Goal: Information Seeking & Learning: Learn about a topic

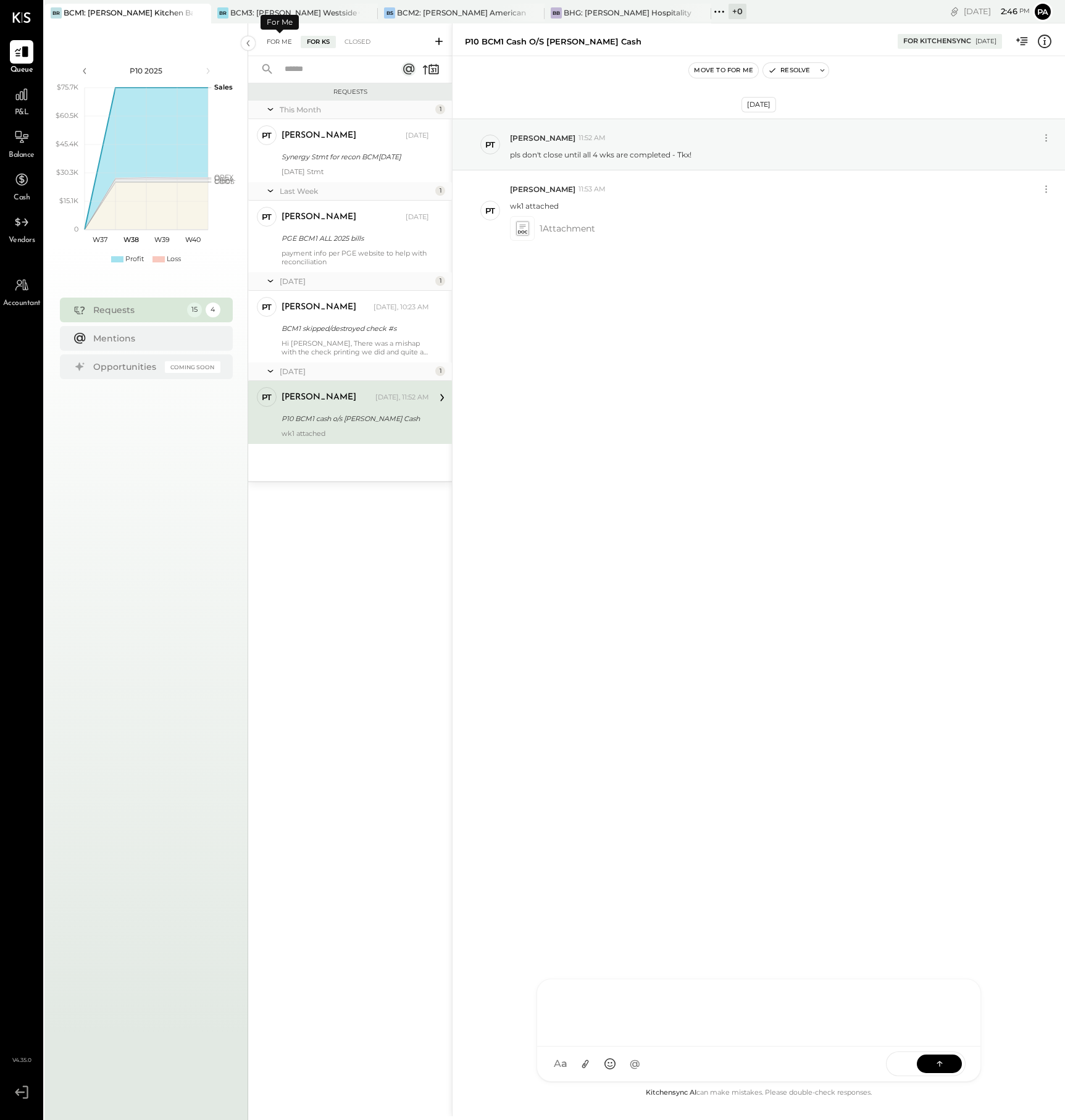
click at [276, 38] on div "For Me" at bounding box center [279, 42] width 38 height 12
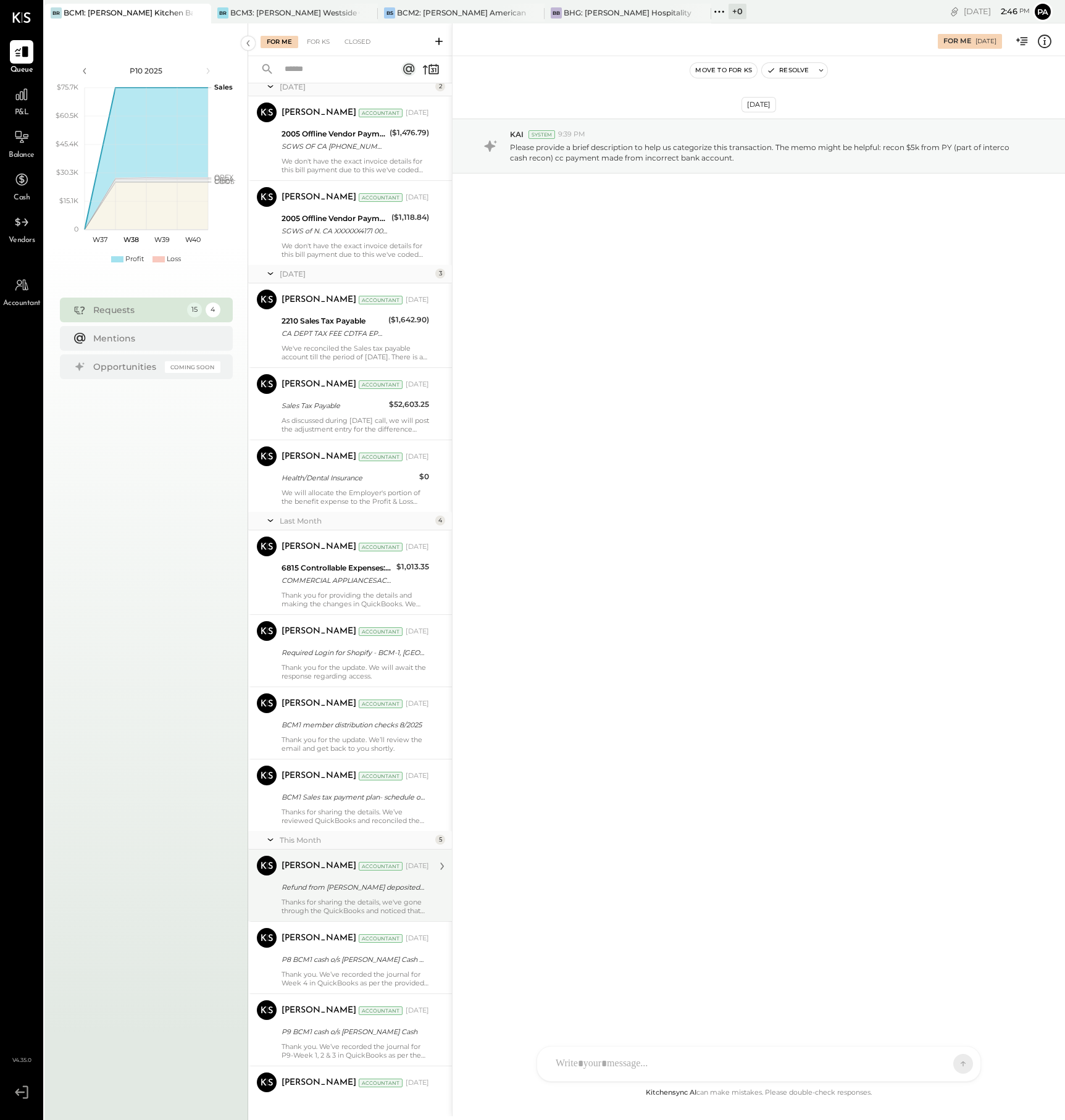
scroll to position [276, 0]
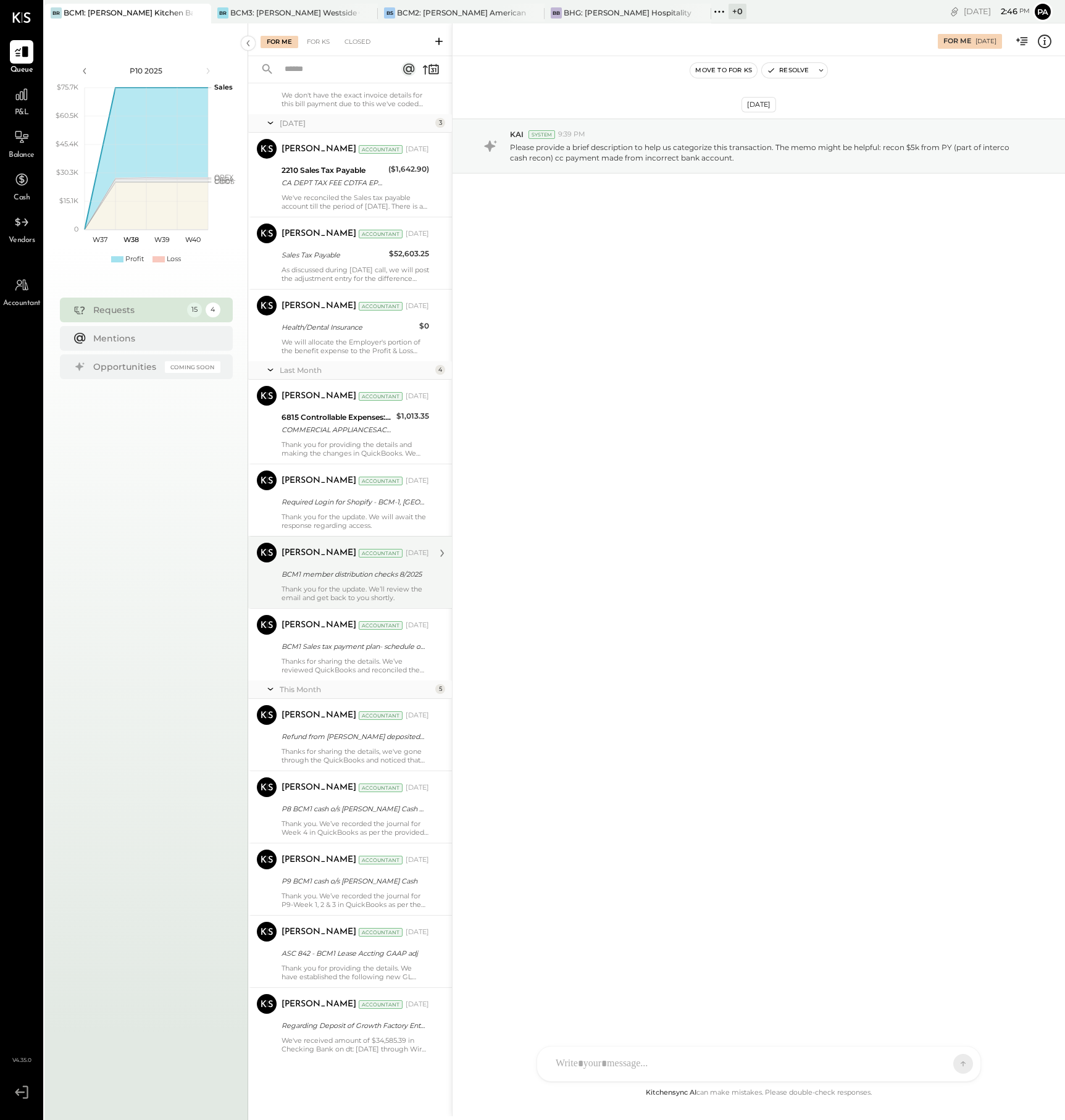
click at [384, 585] on div "Thank you for the update. We’ll review the email and get back to you shortly." at bounding box center [355, 593] width 147 height 17
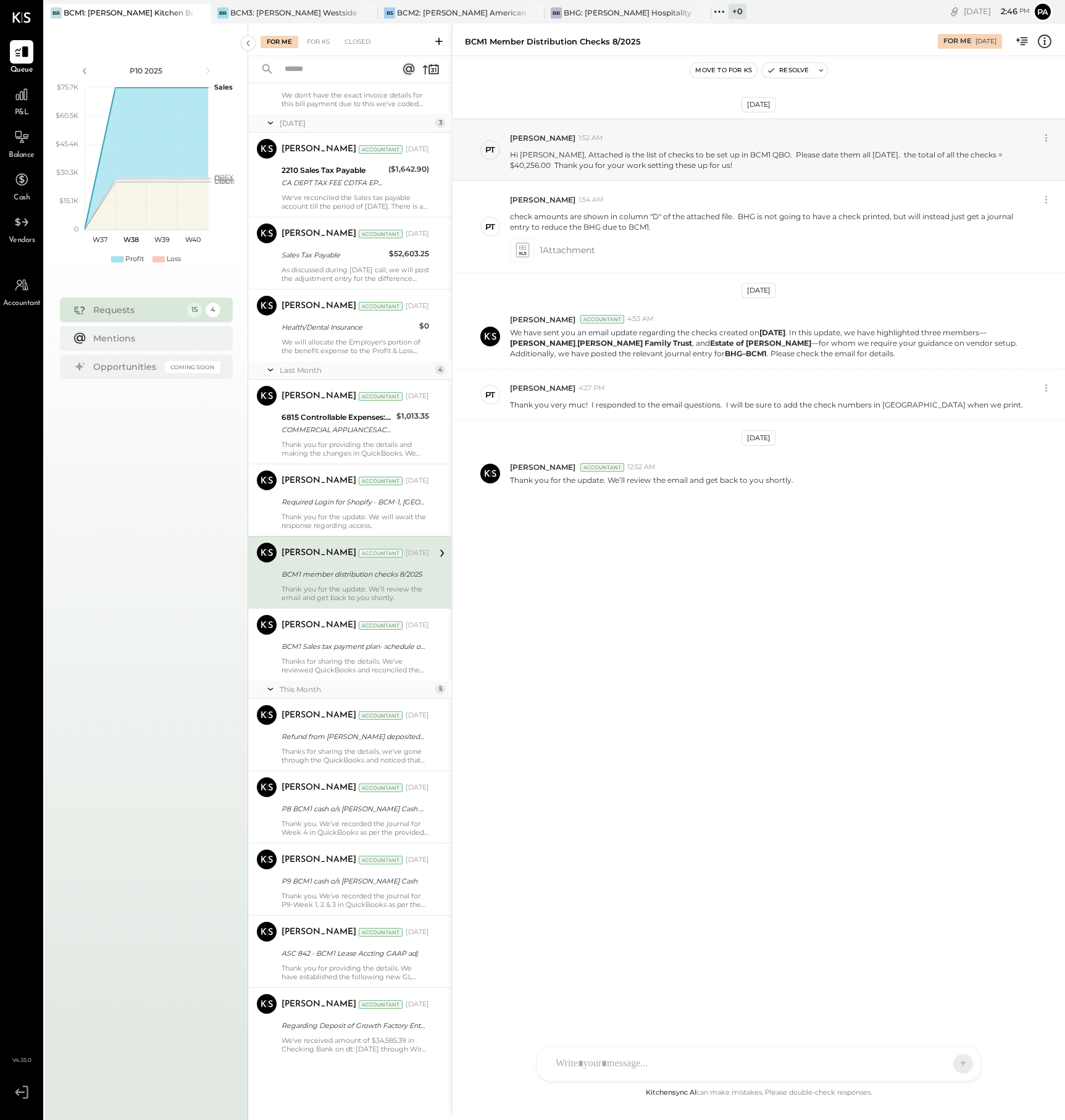
click at [631, 1062] on div at bounding box center [758, 1064] width 443 height 35
click at [556, 1002] on div "**********" at bounding box center [758, 1011] width 418 height 49
click at [636, 1011] on div "**********" at bounding box center [758, 1011] width 418 height 49
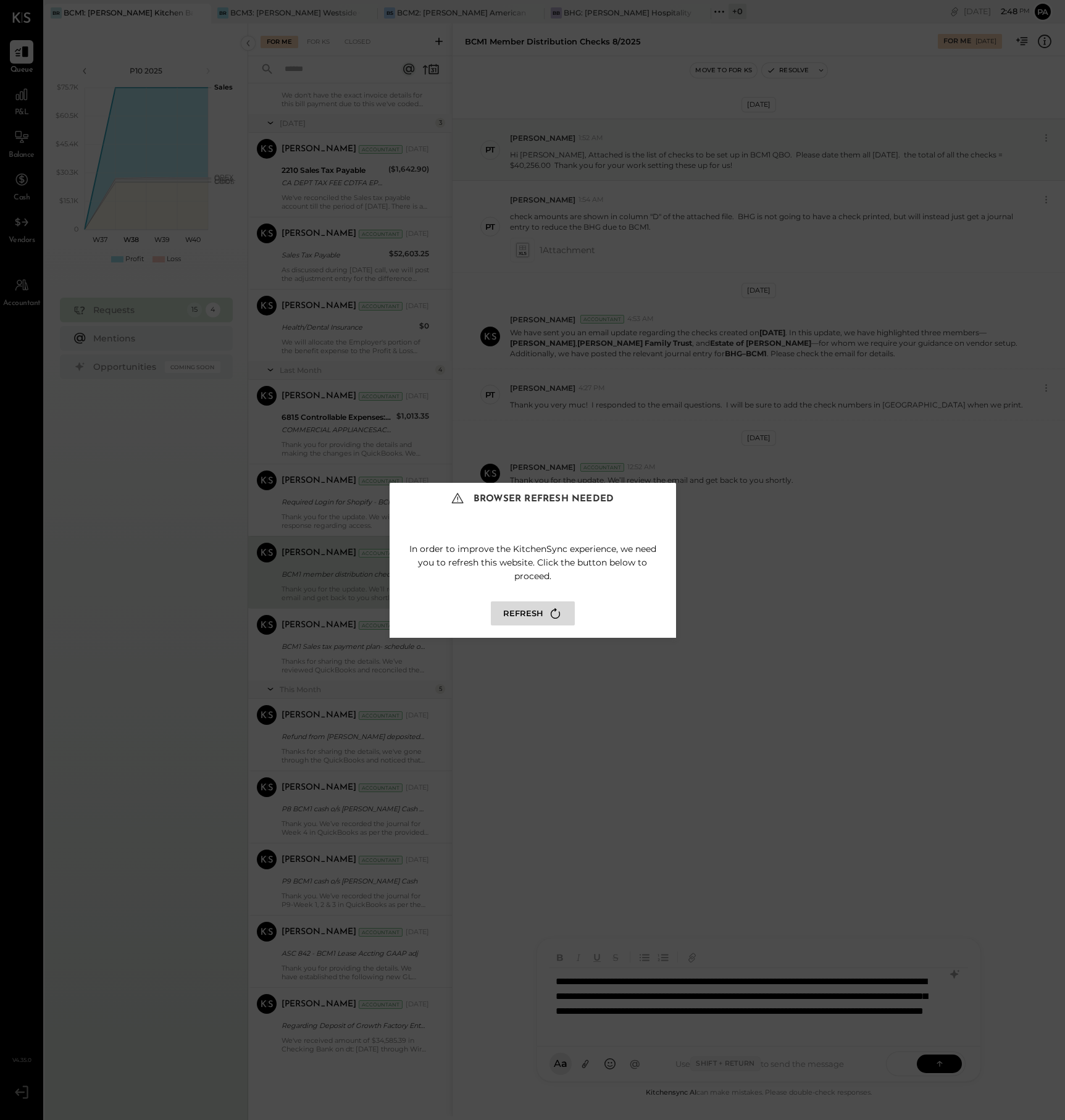
scroll to position [2, 0]
click at [781, 717] on div "Browser Refresh Needed In order to improve the KitchenSync experience, we need …" at bounding box center [532, 560] width 1065 height 1120
click at [537, 612] on button "Refresh" at bounding box center [532, 614] width 84 height 24
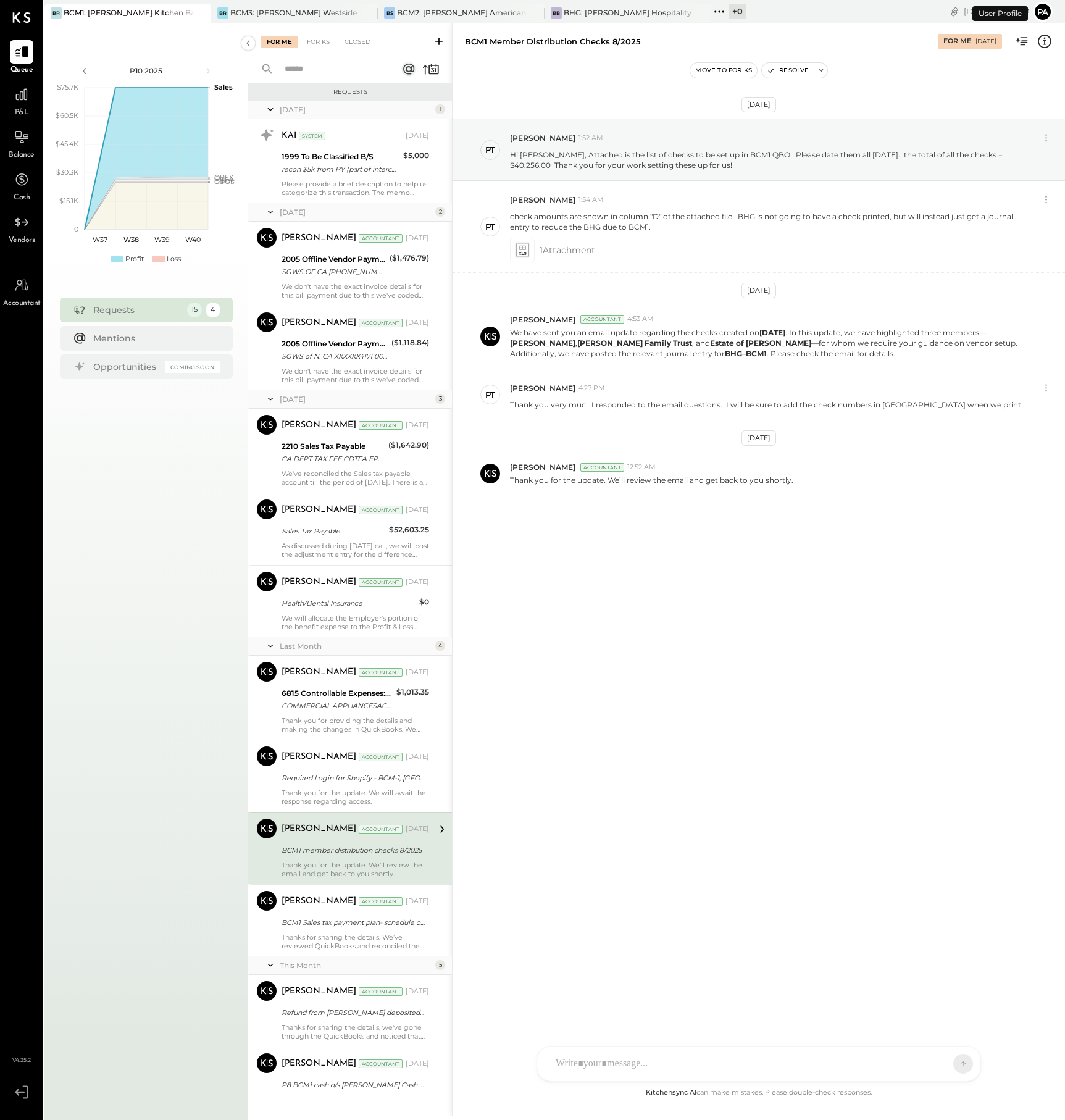
scroll to position [258, 0]
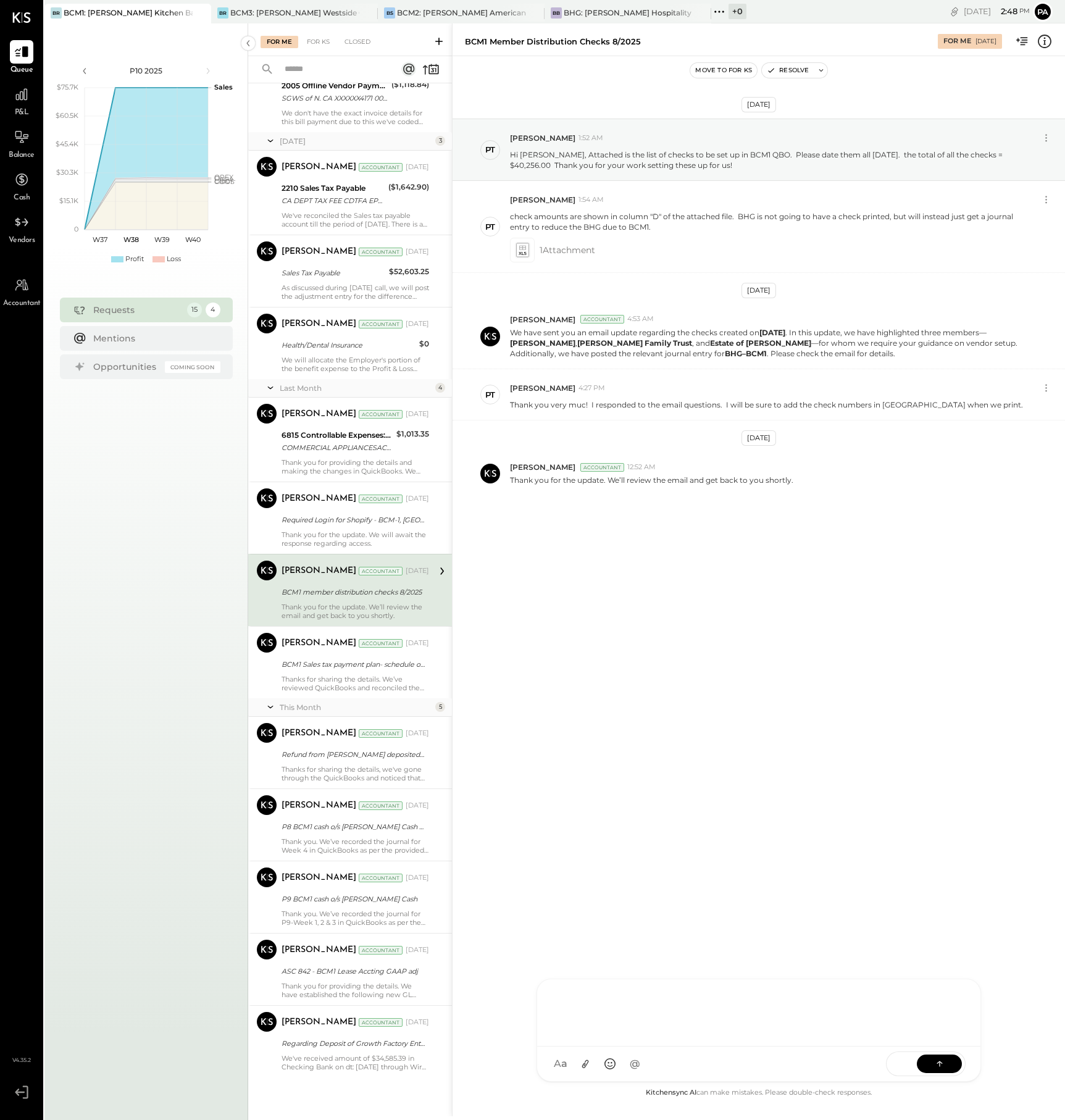
click at [610, 1046] on div at bounding box center [758, 1013] width 443 height 68
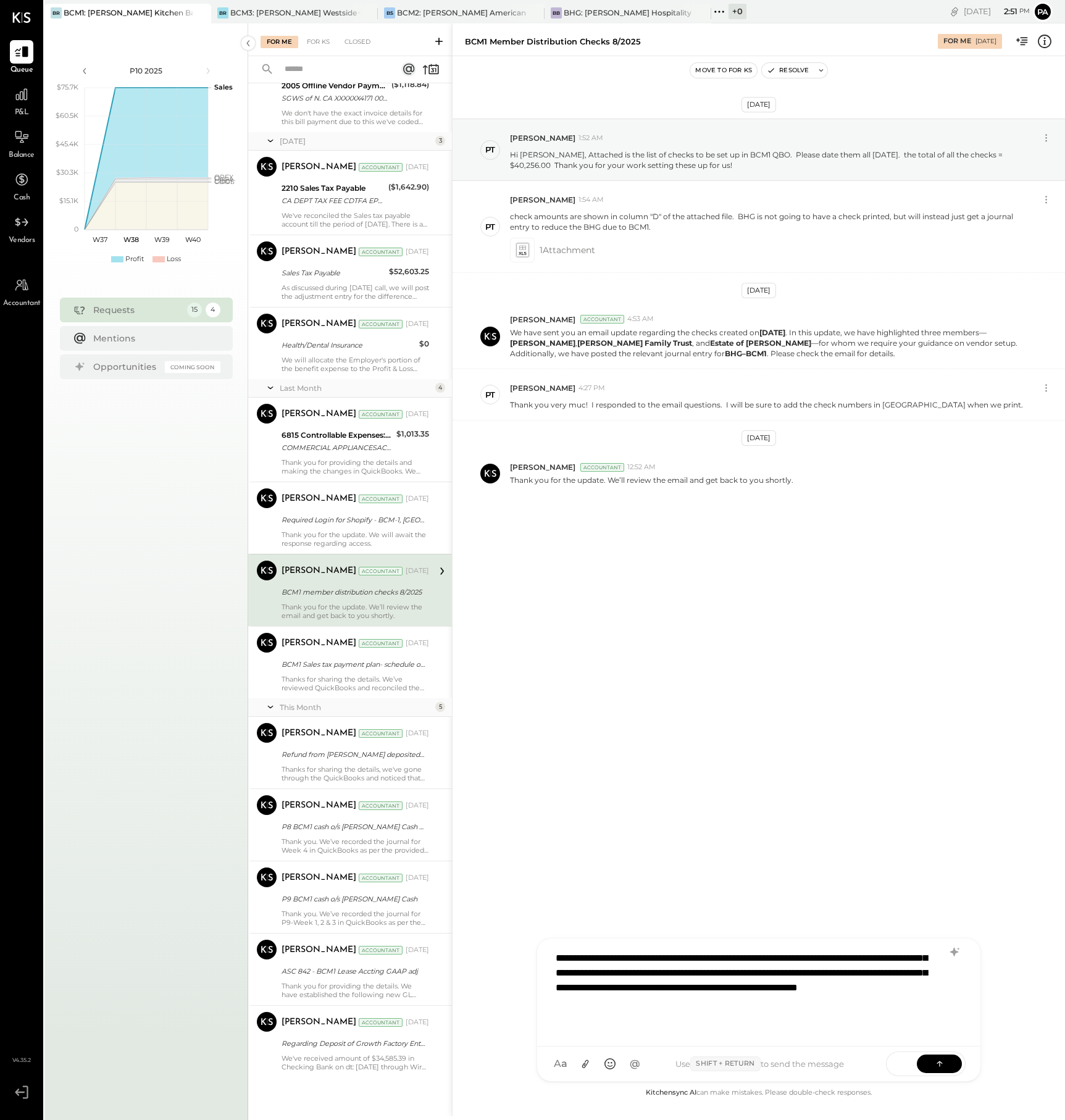
scroll to position [105, 0]
click at [680, 1008] on div "**********" at bounding box center [742, 958] width 374 height 104
click at [769, 986] on div "**********" at bounding box center [742, 958] width 374 height 104
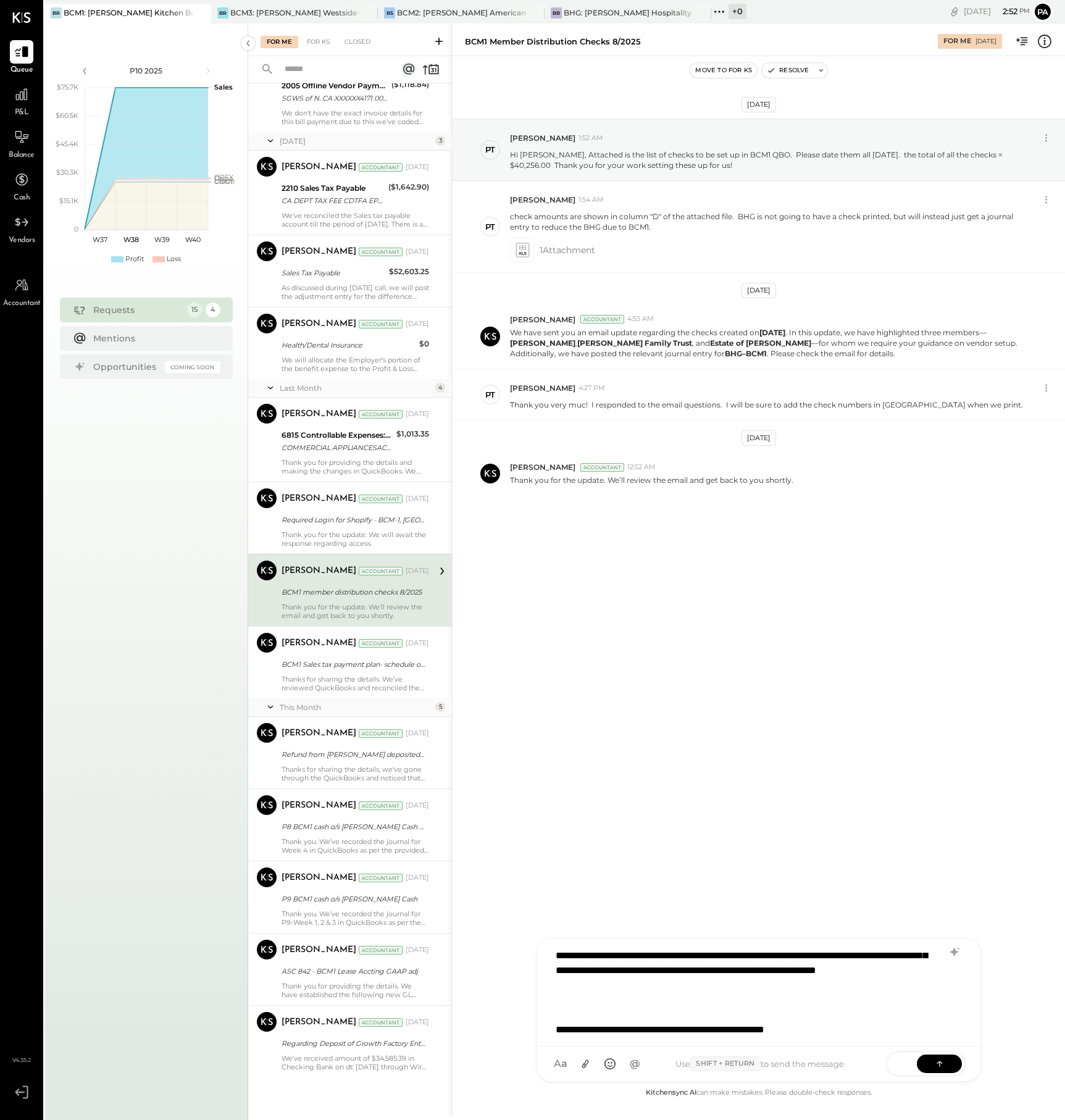
click at [842, 1029] on div "**********" at bounding box center [742, 1030] width 374 height 15
click at [887, 1028] on div "**********" at bounding box center [742, 1030] width 374 height 15
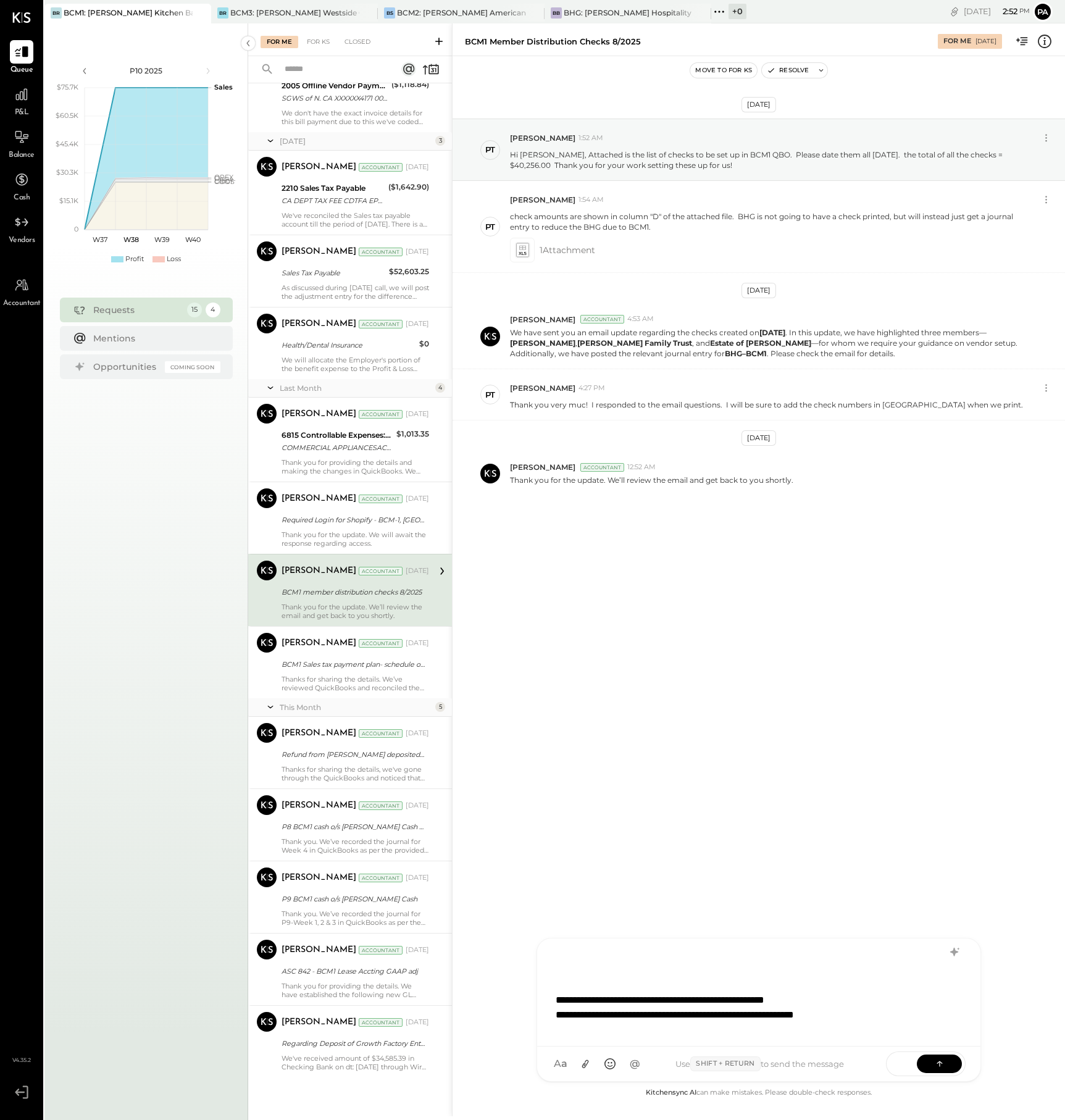
scroll to position [150, 0]
click at [947, 1062] on button at bounding box center [938, 1063] width 45 height 18
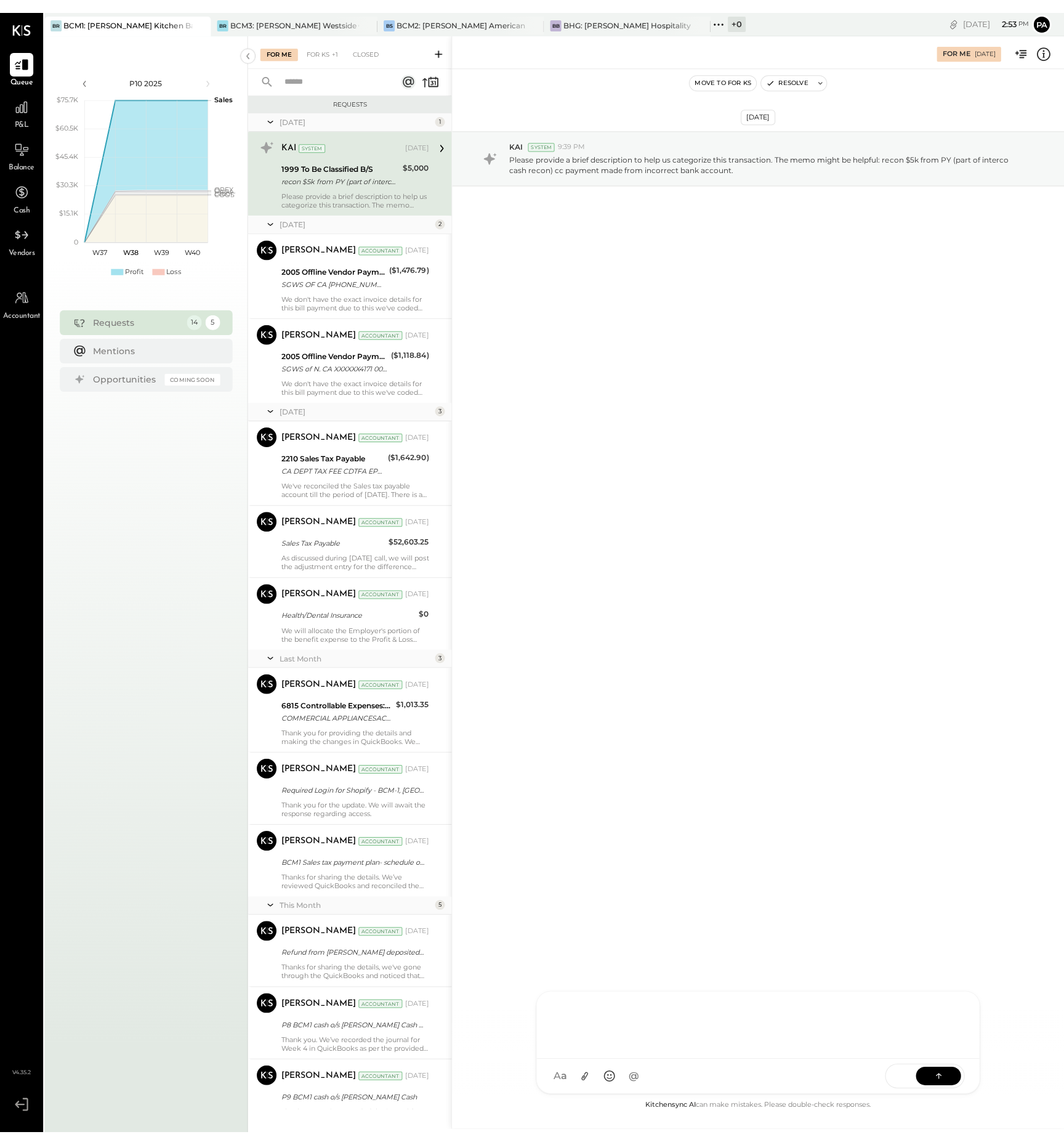
scroll to position [203, 0]
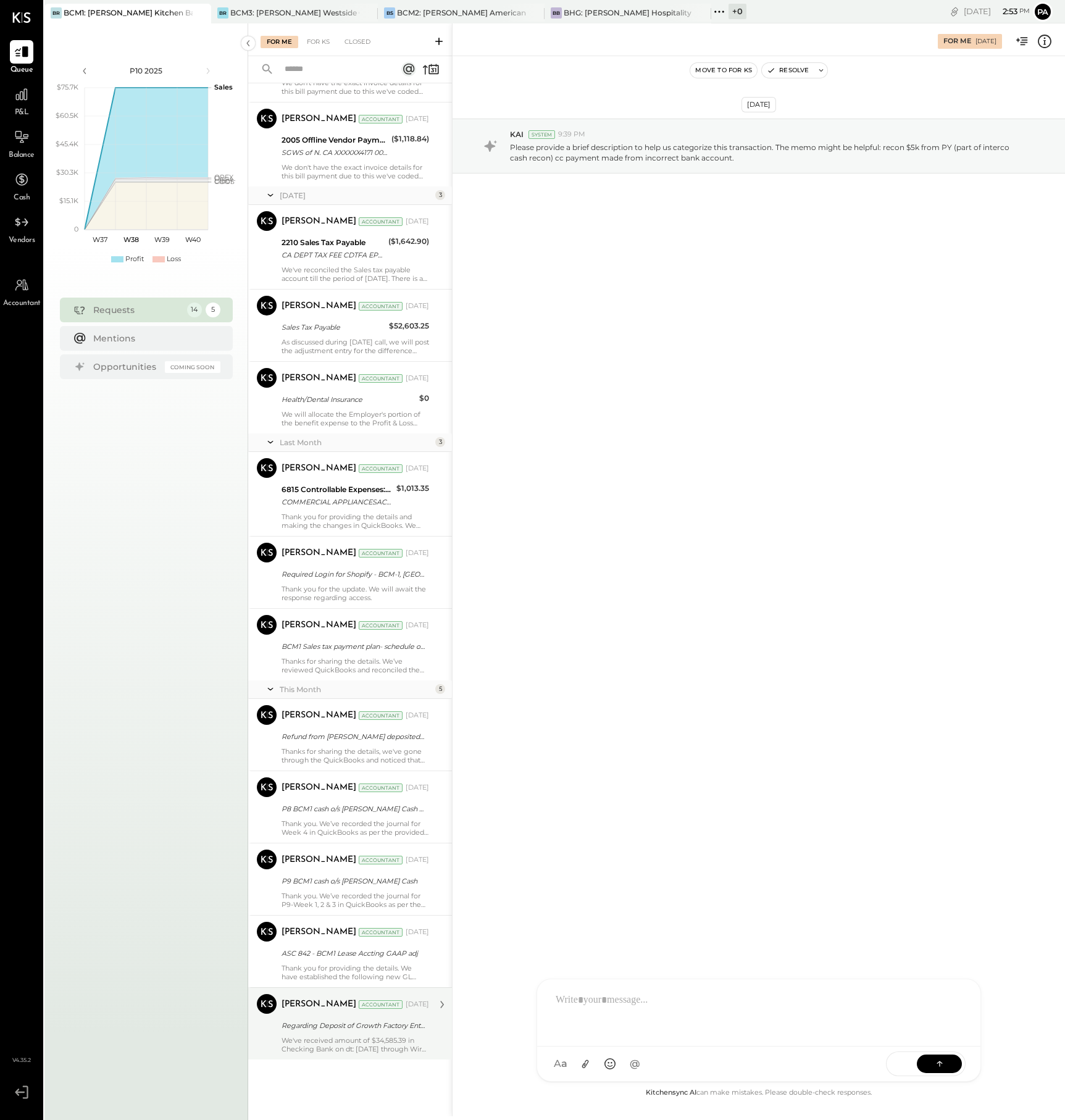
click at [322, 1040] on div "We've received amount of $34,585.39 in Checking Bank on dt: [DATE] through Wire…" at bounding box center [355, 1044] width 147 height 17
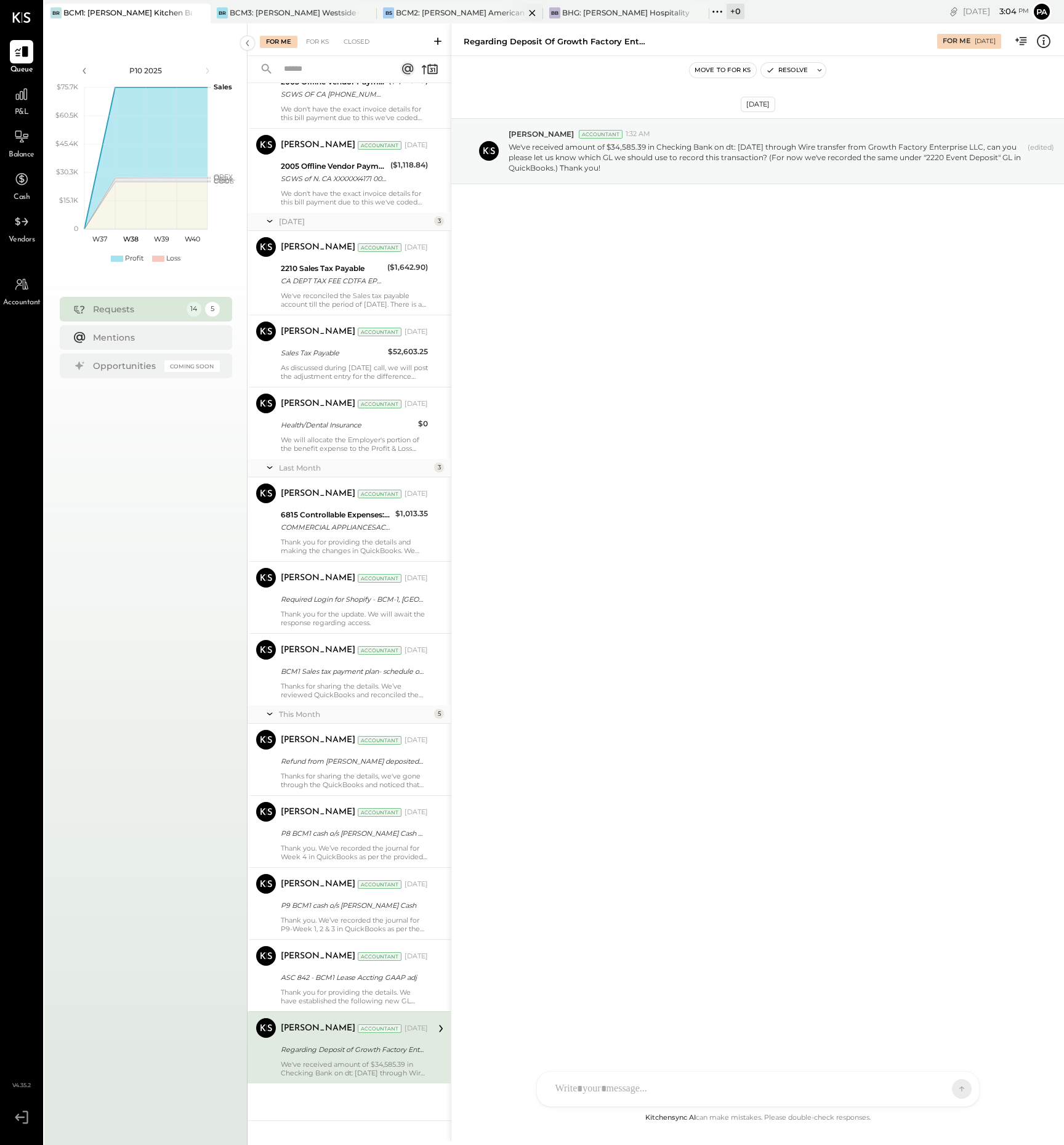
scroll to position [176, 0]
click at [143, 9] on div "BCM1: [PERSON_NAME] Kitchen Bar Market" at bounding box center [128, 13] width 129 height 11
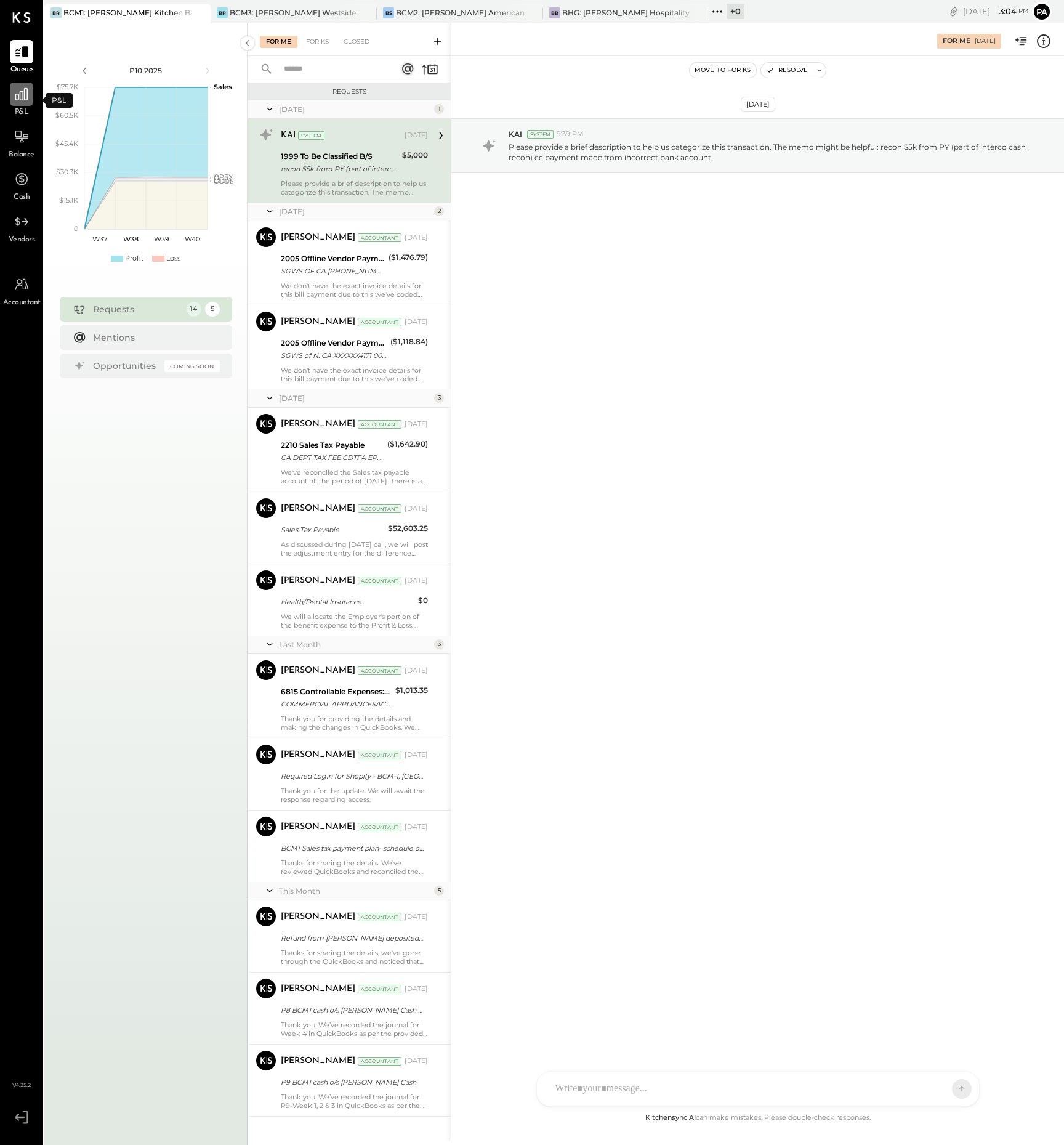
click at [25, 94] on icon at bounding box center [21, 94] width 12 height 12
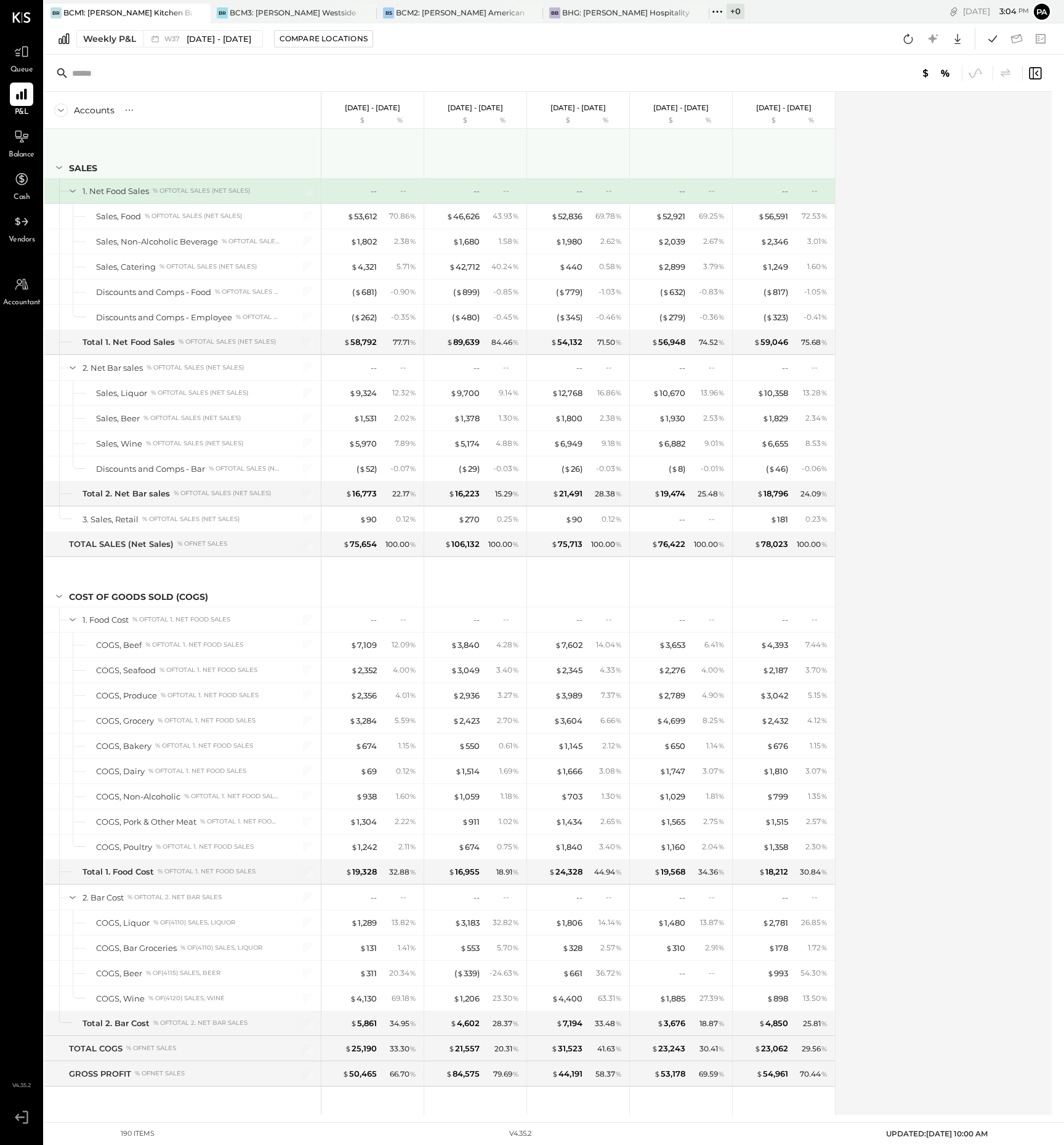
click at [57, 167] on icon at bounding box center [59, 167] width 14 height 14
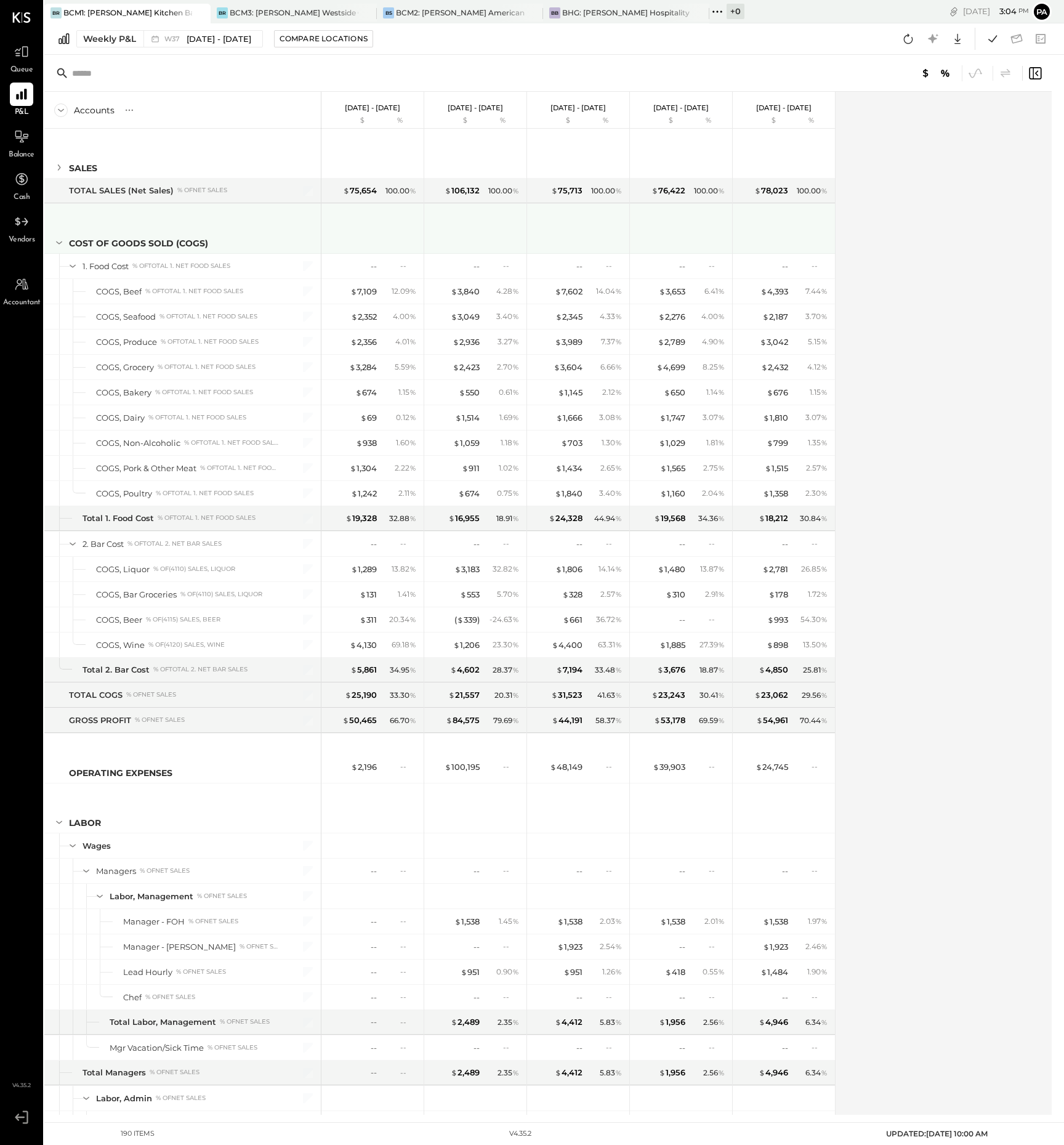
click at [56, 242] on icon at bounding box center [59, 242] width 14 height 14
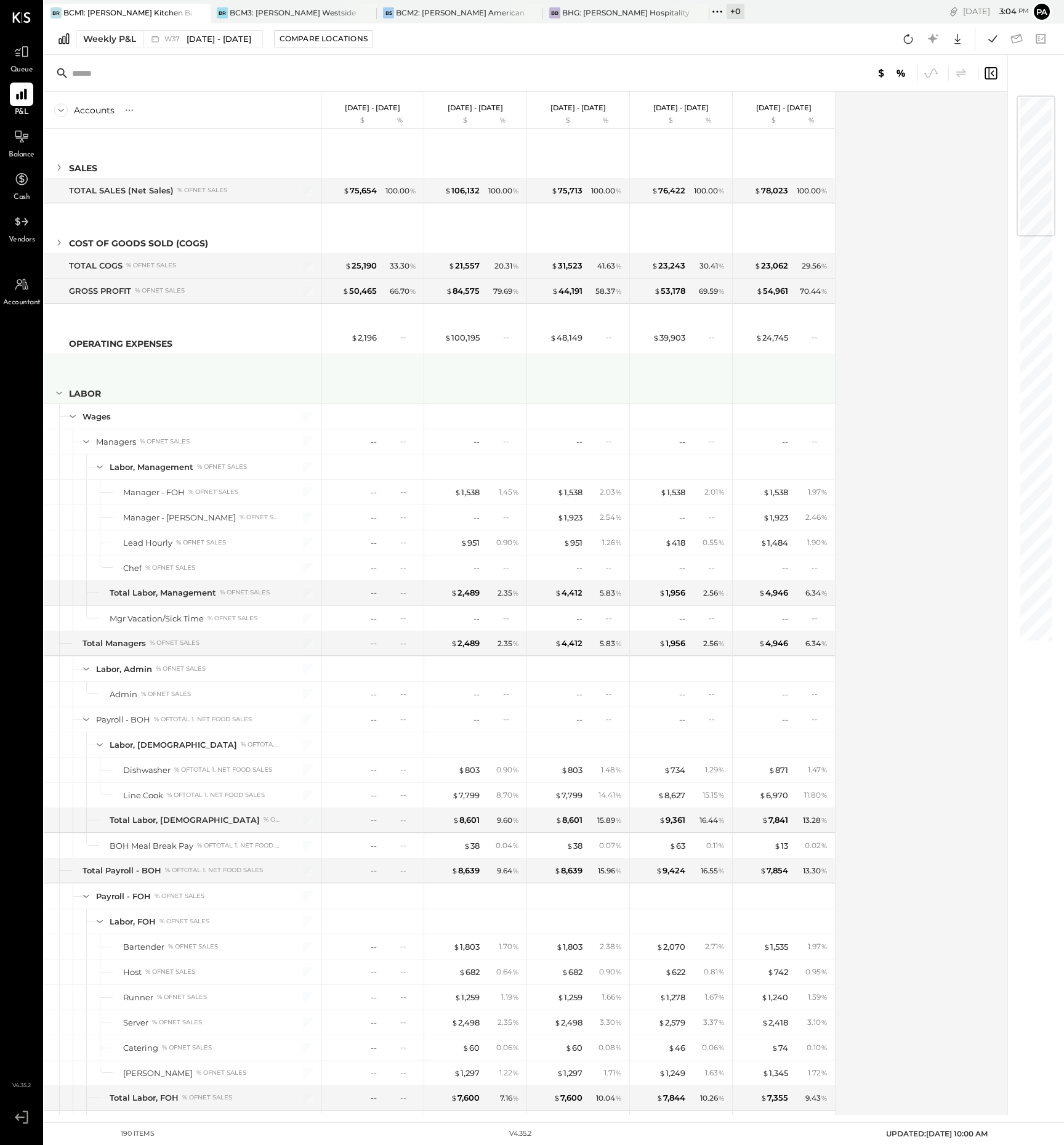
click at [61, 390] on icon at bounding box center [59, 393] width 14 height 14
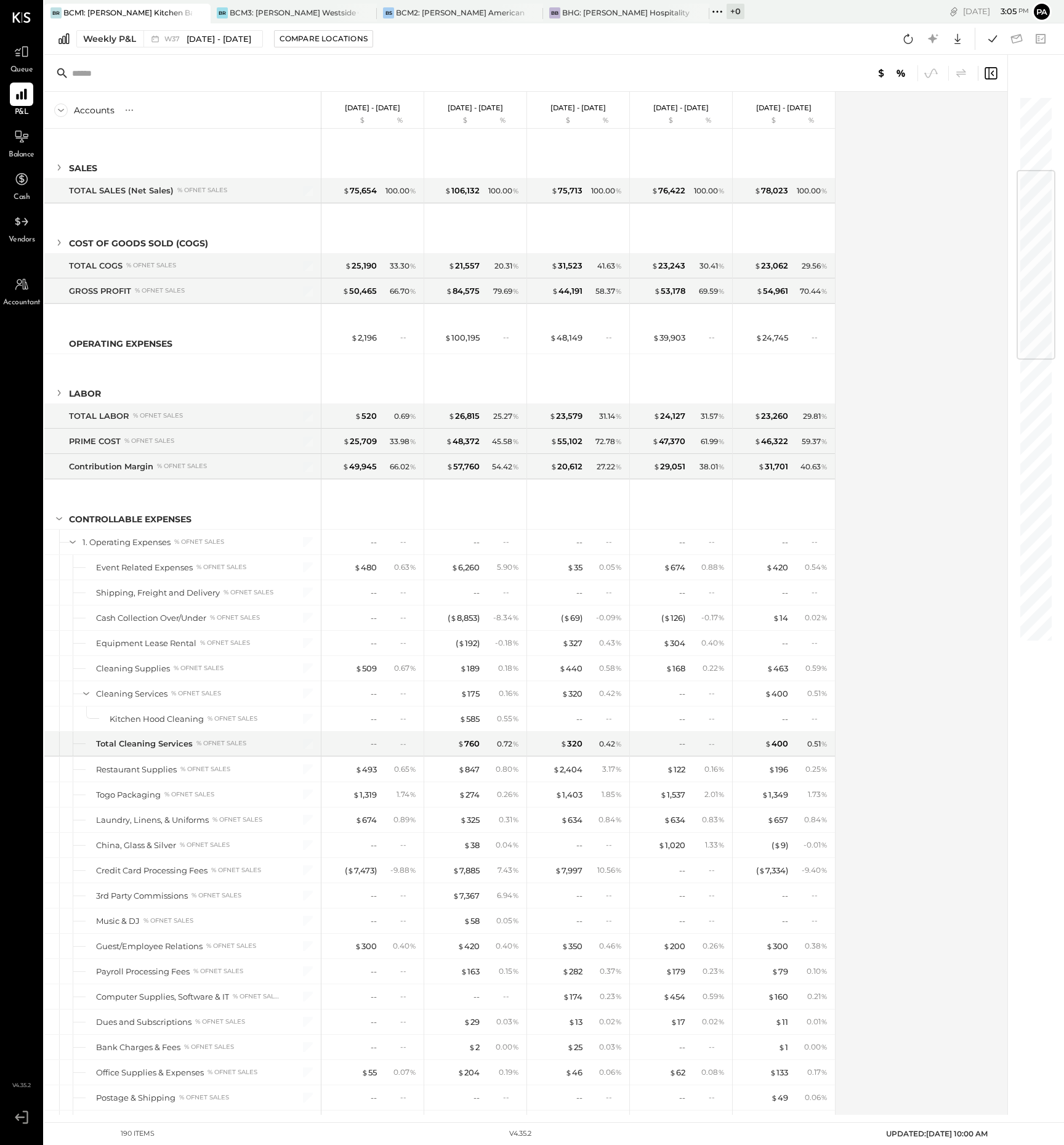
scroll to position [385, 0]
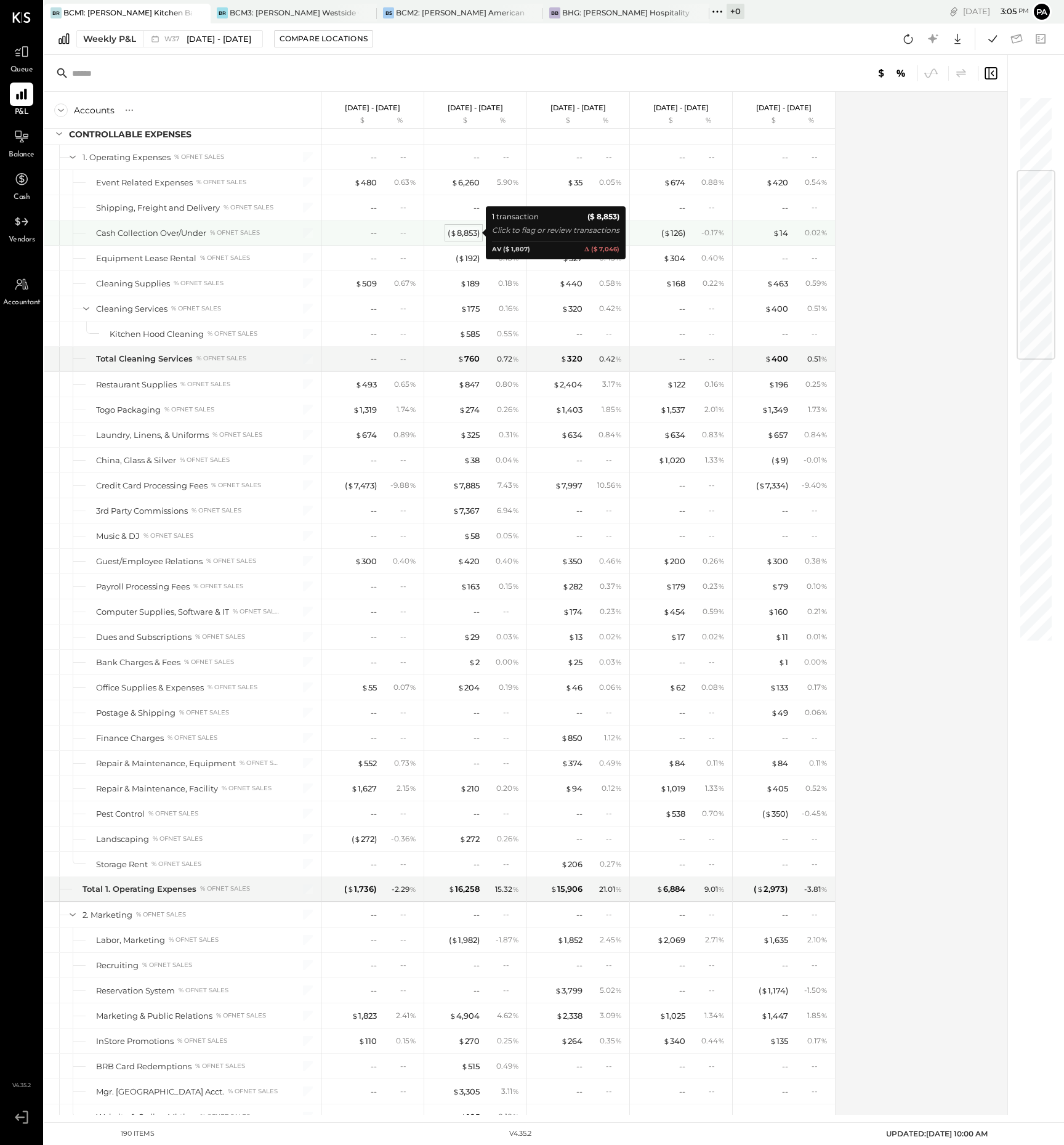
click at [466, 232] on div "( $ 8,853 )" at bounding box center [463, 232] width 32 height 11
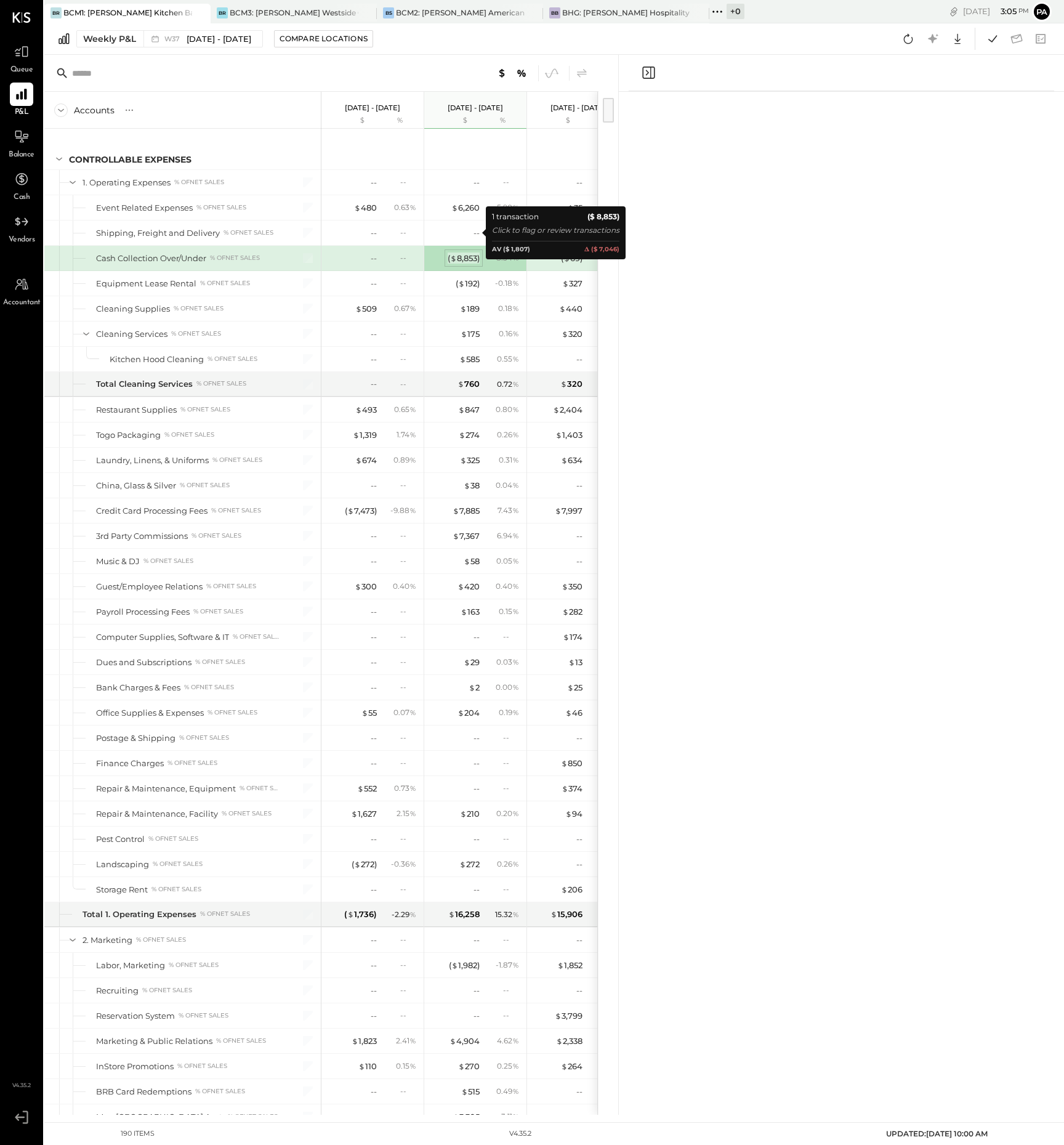
scroll to position [410, 0]
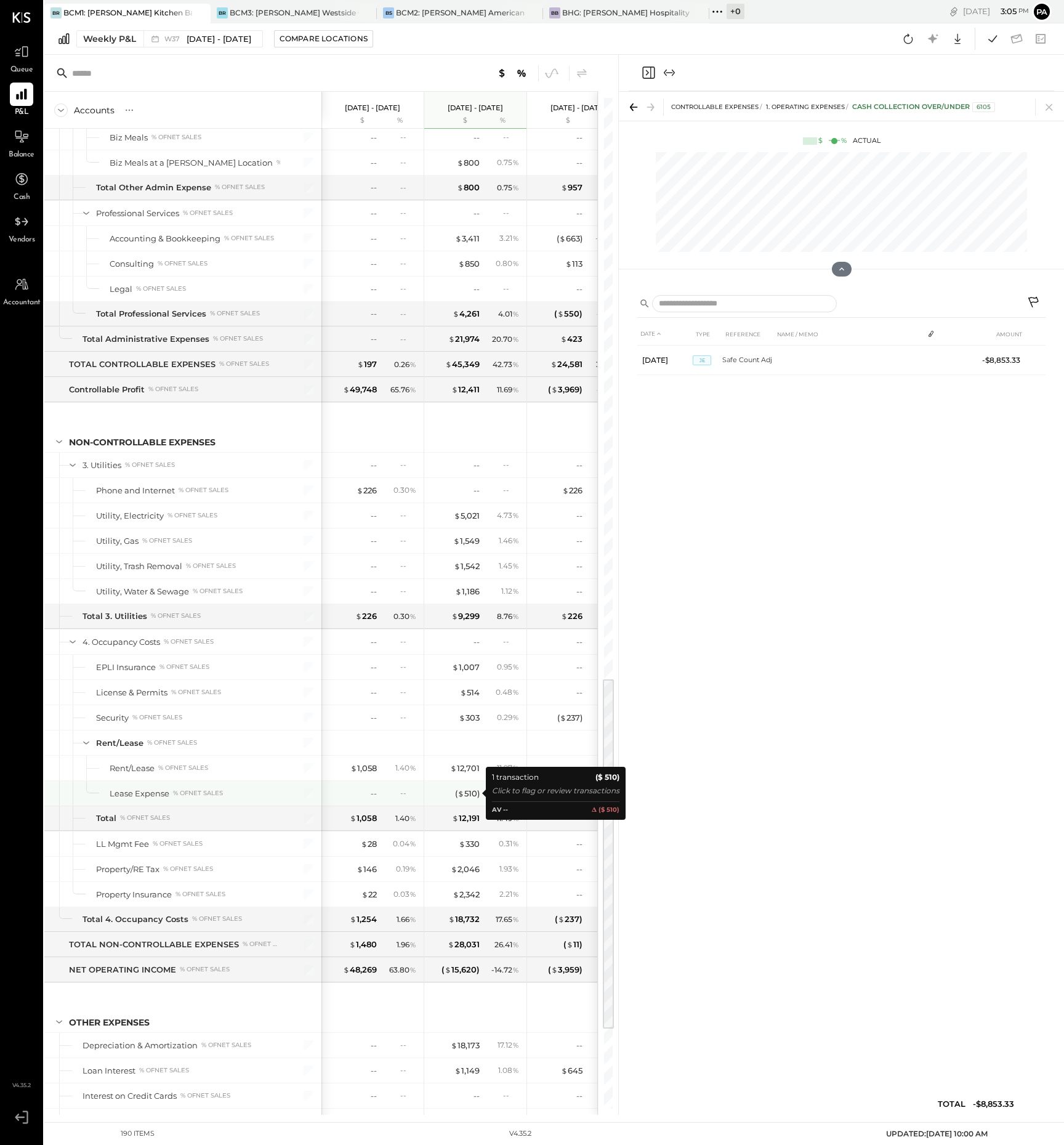
scroll to position [1795, 0]
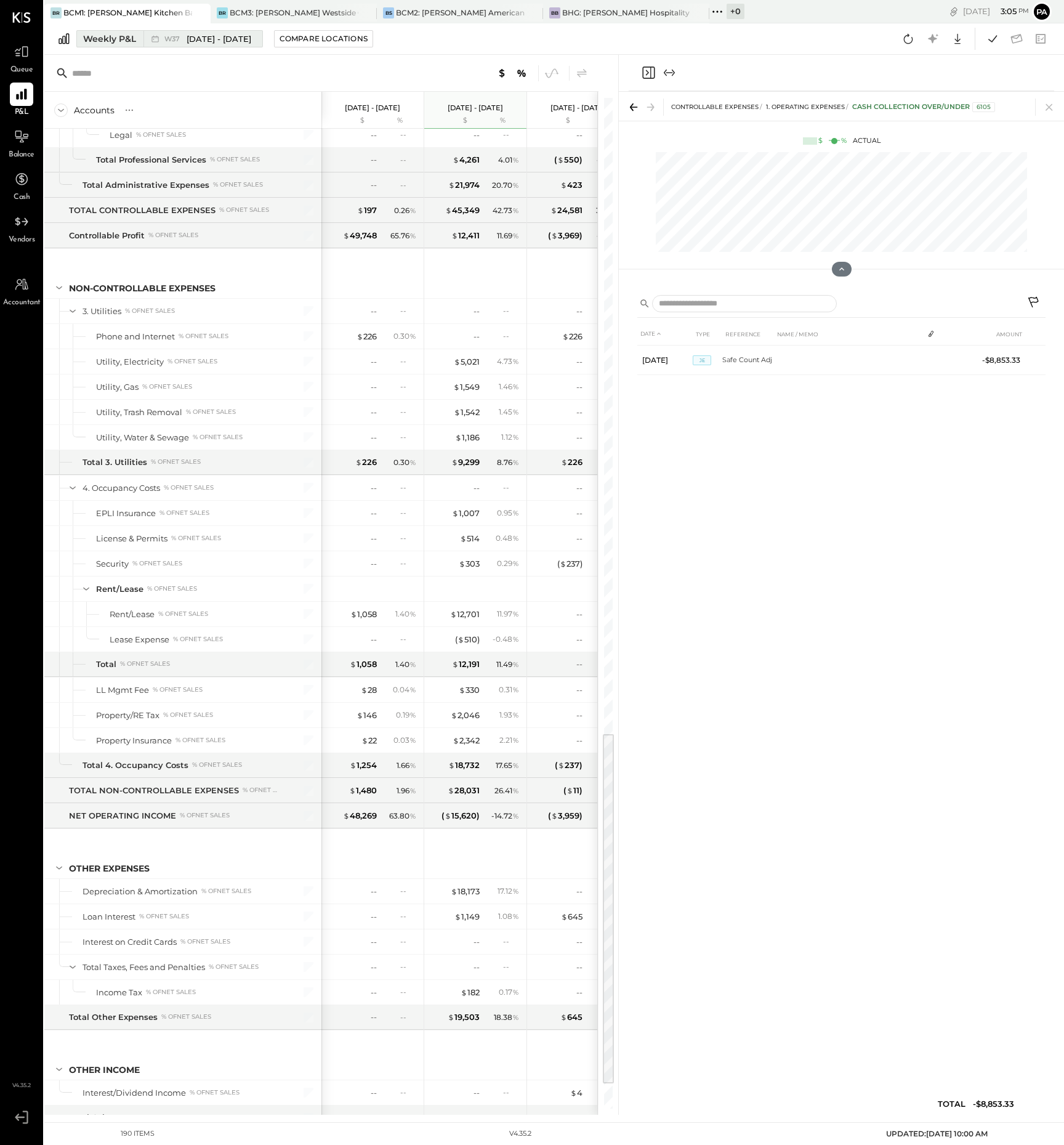
click at [101, 37] on div "Weekly P&L" at bounding box center [110, 39] width 53 height 12
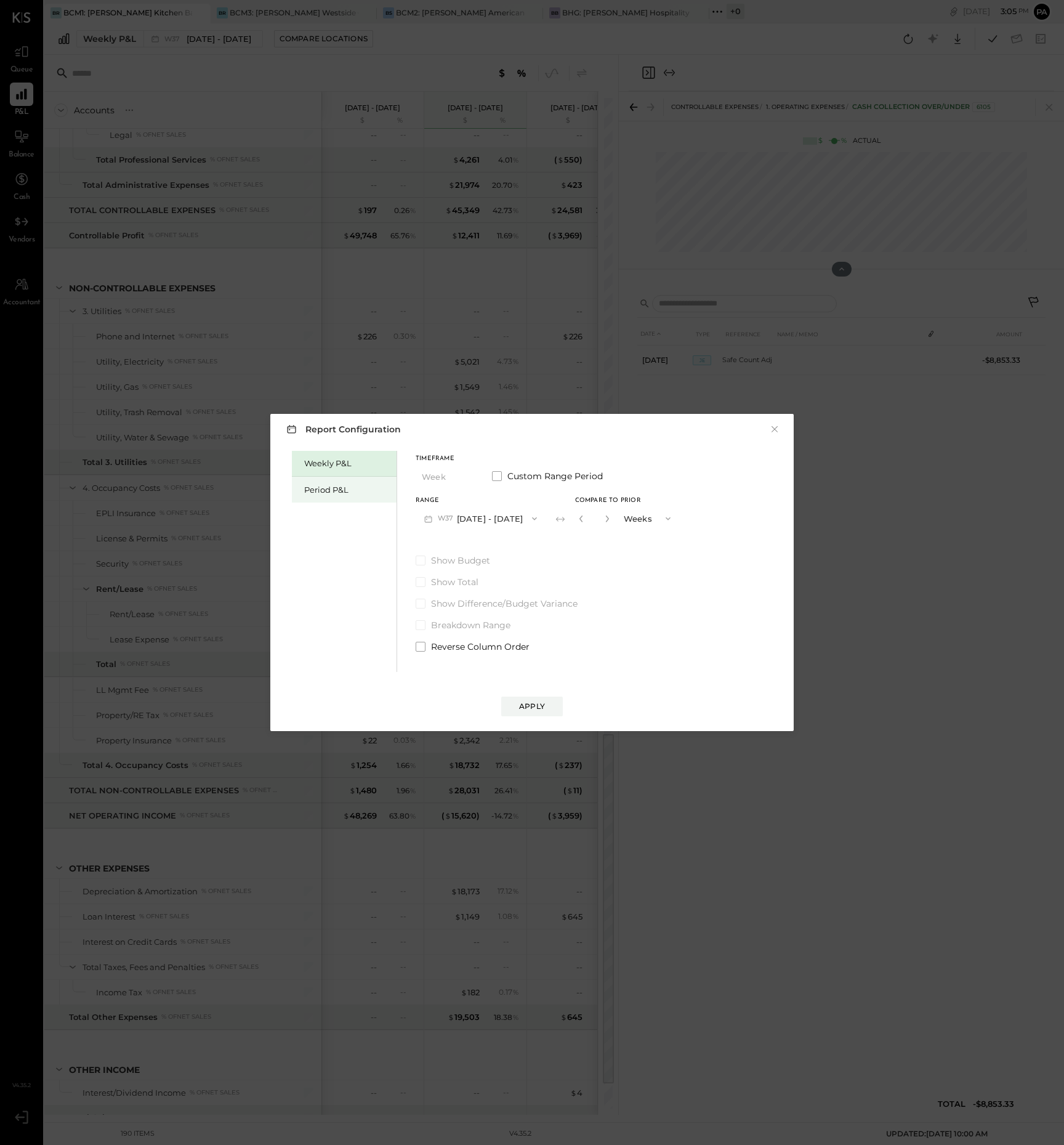
click at [333, 488] on div "Period P&L" at bounding box center [348, 489] width 86 height 11
click at [535, 519] on icon "button" at bounding box center [530, 518] width 10 height 10
click at [463, 543] on span "[DATE] - [DATE]" at bounding box center [473, 546] width 58 height 11
click at [536, 705] on div "Apply" at bounding box center [532, 706] width 26 height 11
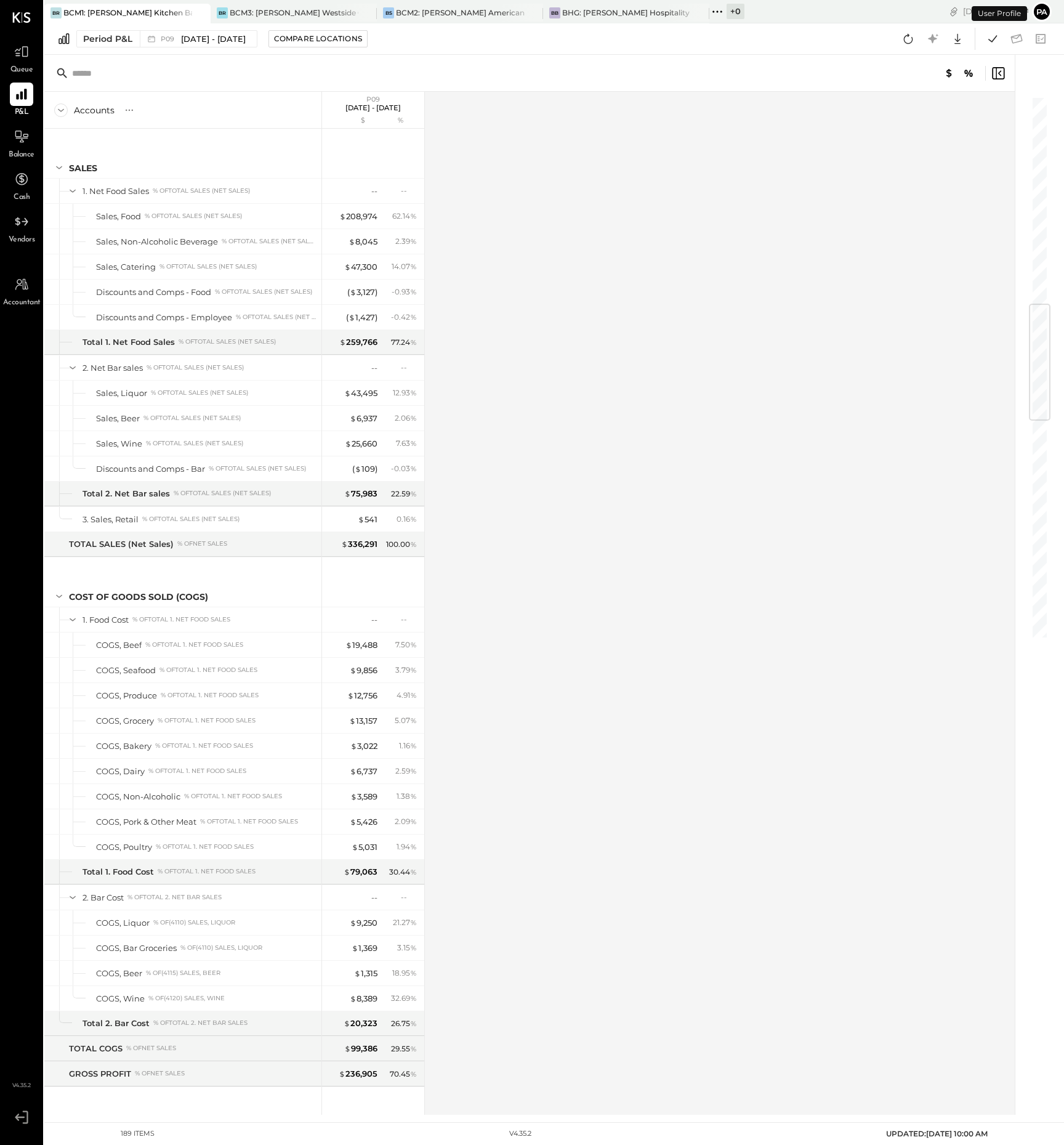
scroll to position [1751, 0]
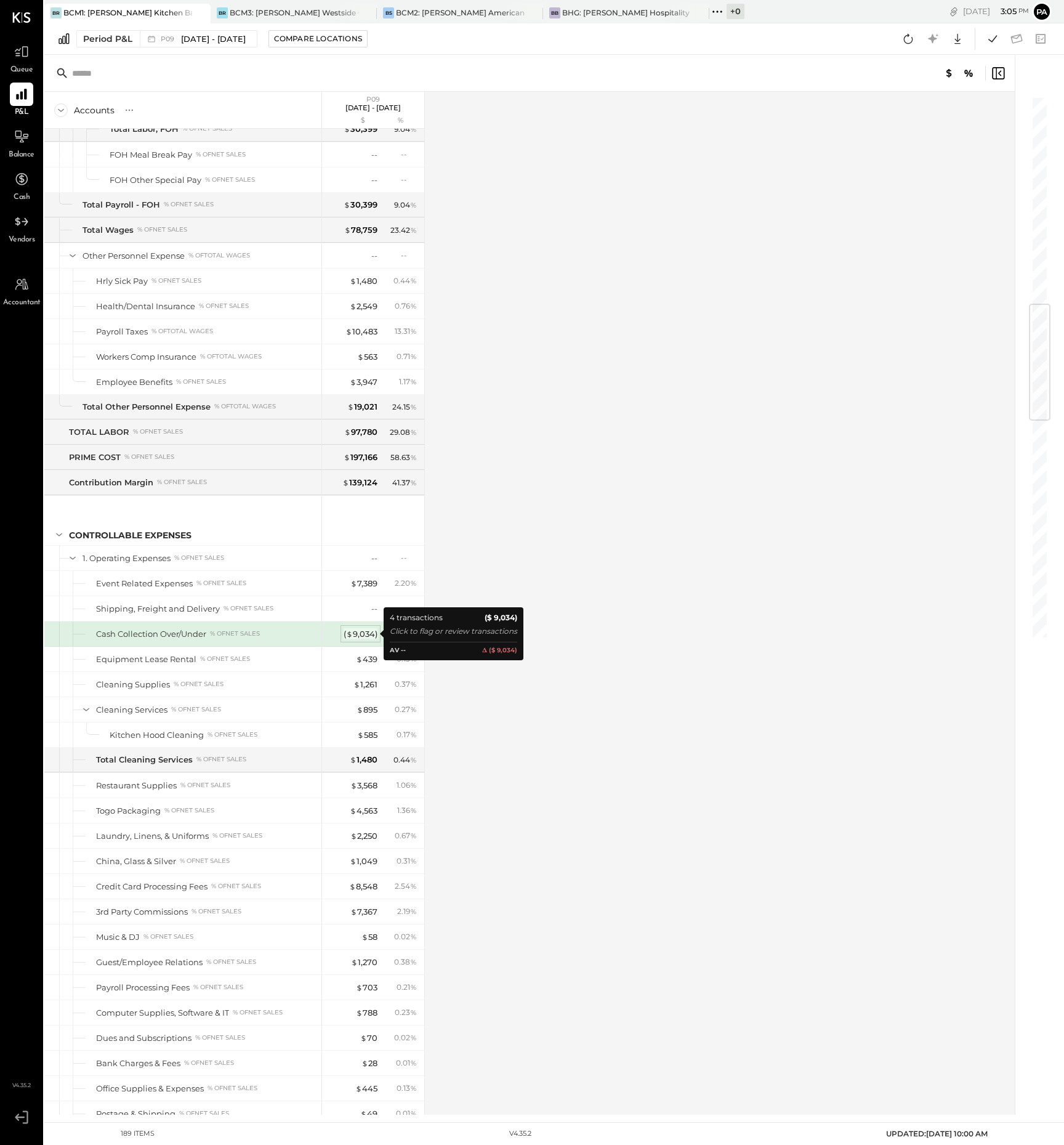
click at [363, 631] on div "( $ 9,034 )" at bounding box center [360, 633] width 34 height 11
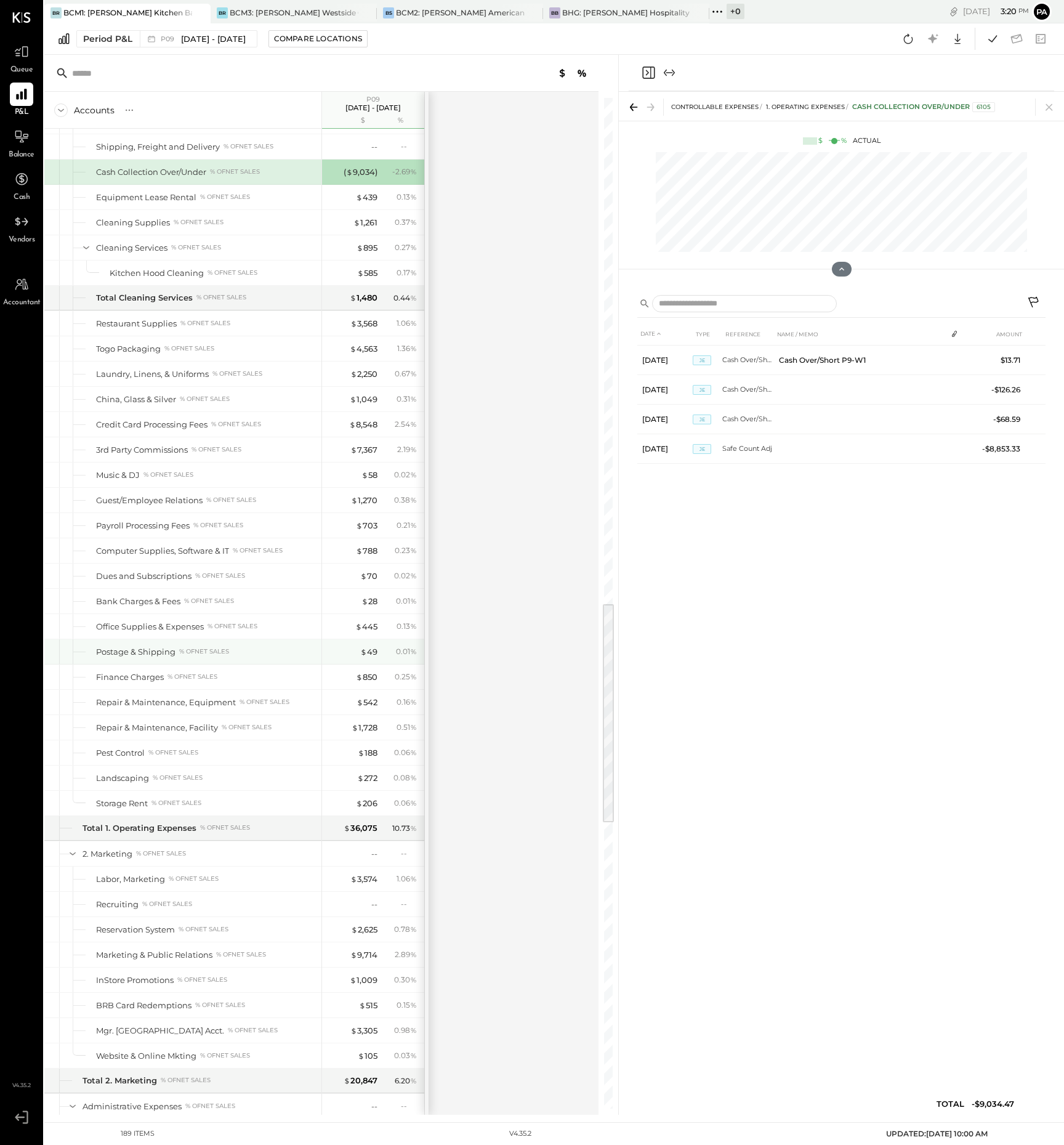
scroll to position [2597, 0]
